Goal: Navigation & Orientation: Find specific page/section

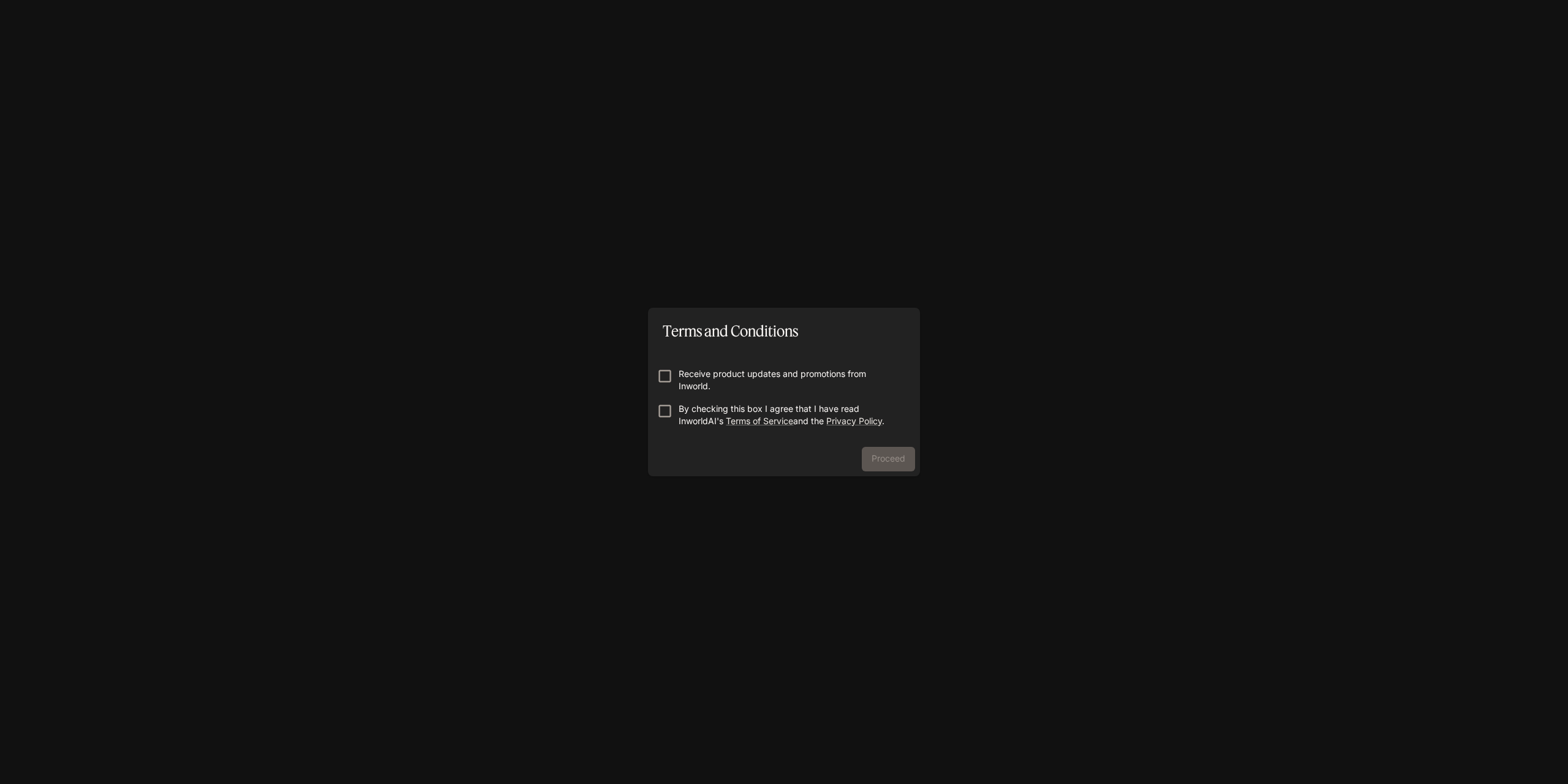
click at [792, 367] on form "Receive product updates and promotions from Inworld. By checking this box I agr…" at bounding box center [784, 392] width 253 height 98
click at [764, 382] on p "Receive product updates and promotions from Inworld." at bounding box center [788, 380] width 221 height 25
click at [705, 377] on p "Receive product updates and promotions from Inworld." at bounding box center [788, 380] width 221 height 25
click at [878, 461] on button "Proceed" at bounding box center [888, 458] width 53 height 25
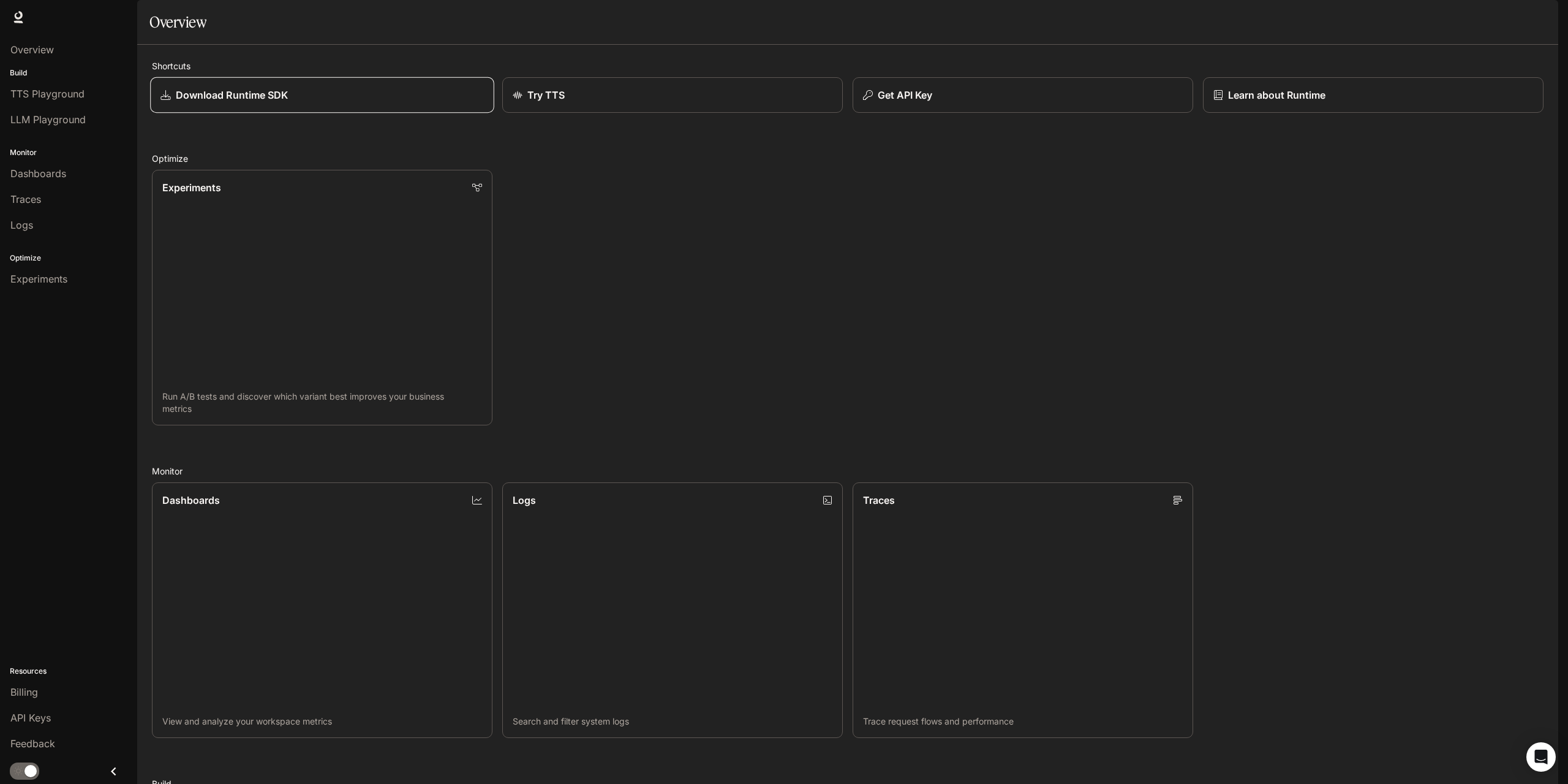
click at [259, 102] on p "Download Runtime SDK" at bounding box center [232, 95] width 113 height 15
click at [71, 98] on span "TTS Playground" at bounding box center [47, 94] width 74 height 15
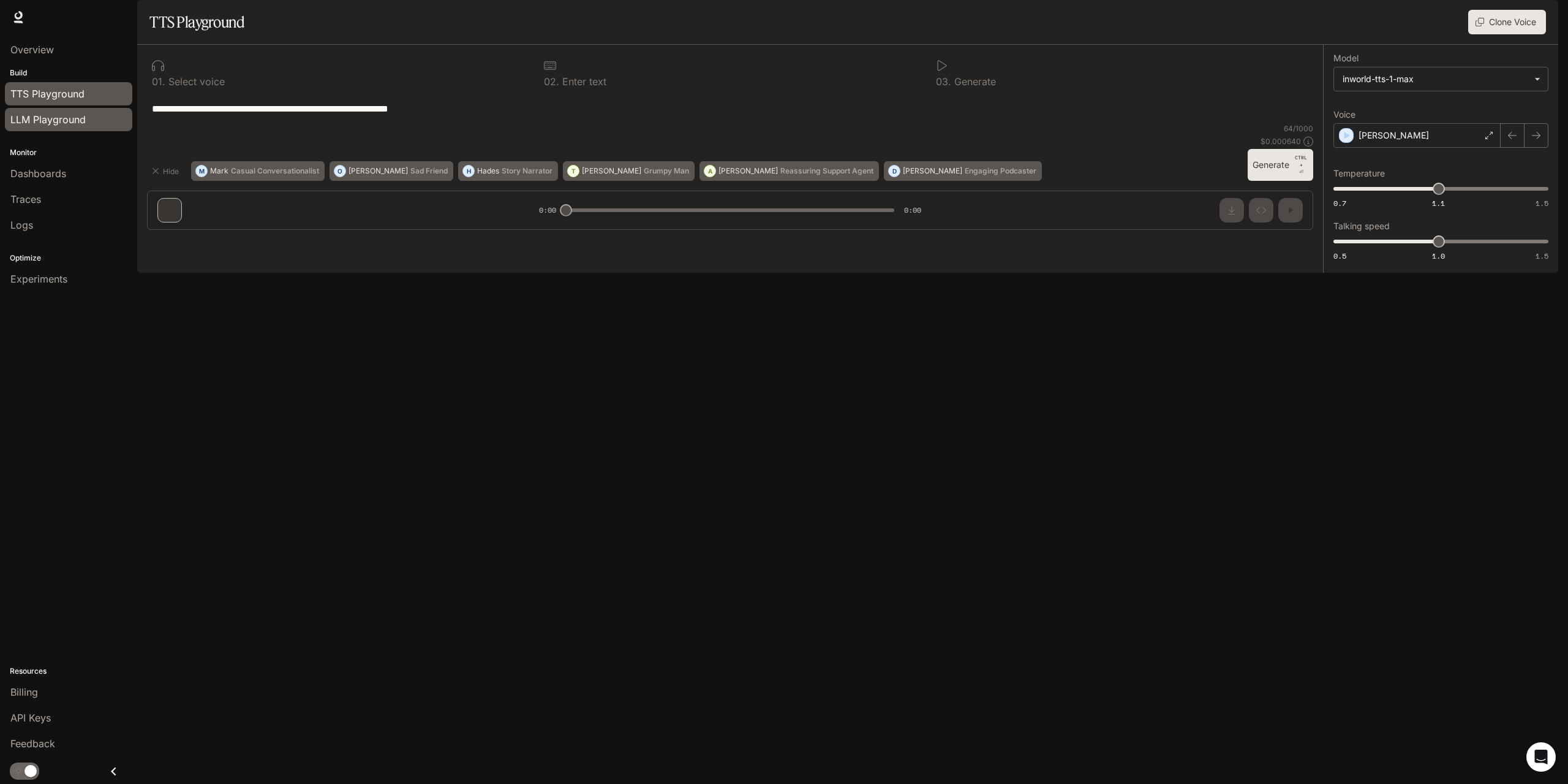
click at [61, 120] on span "LLM Playground" at bounding box center [47, 119] width 75 height 15
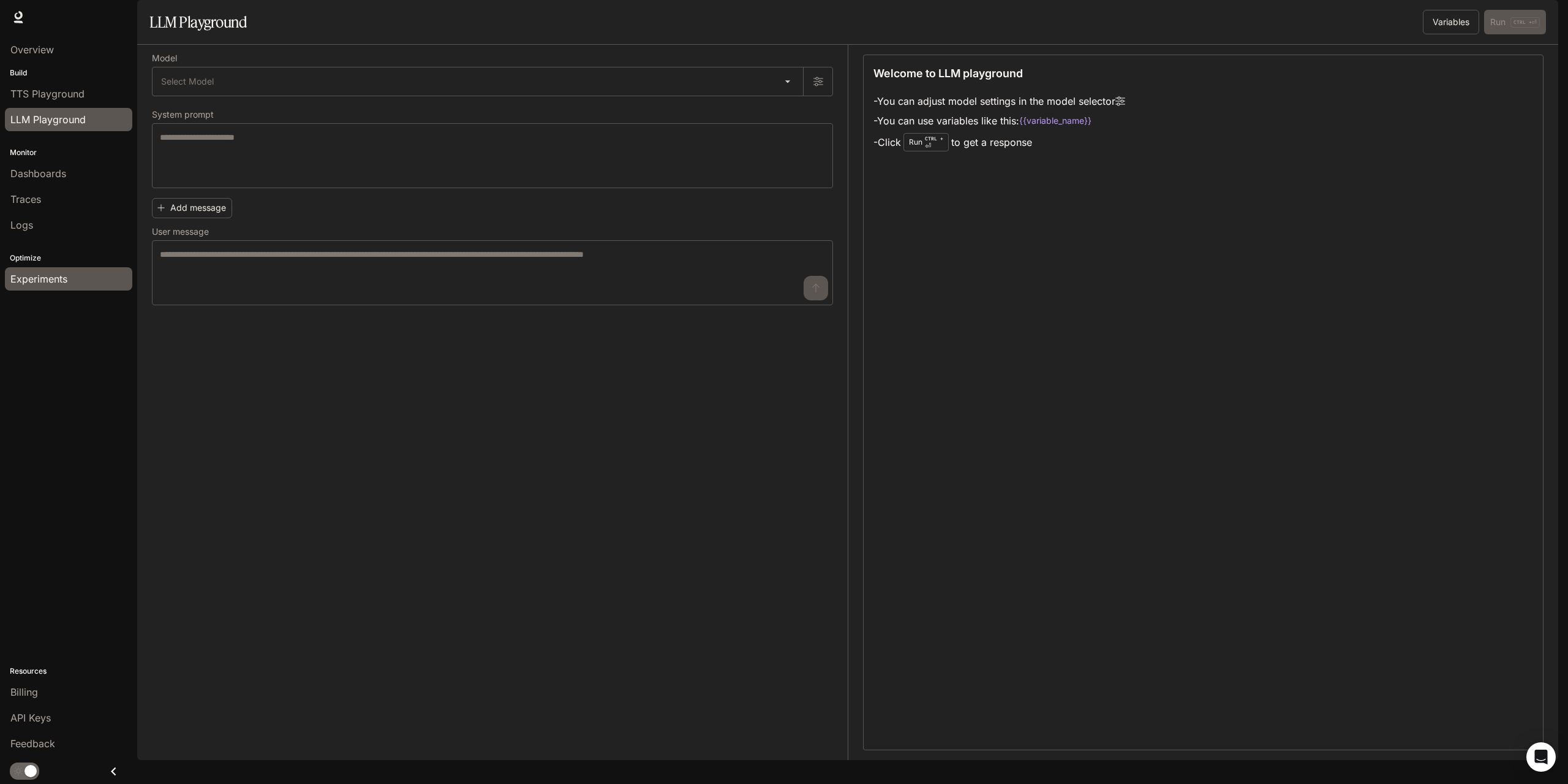
click at [58, 274] on span "Experiments" at bounding box center [38, 279] width 57 height 15
